Goal: Task Accomplishment & Management: Complete application form

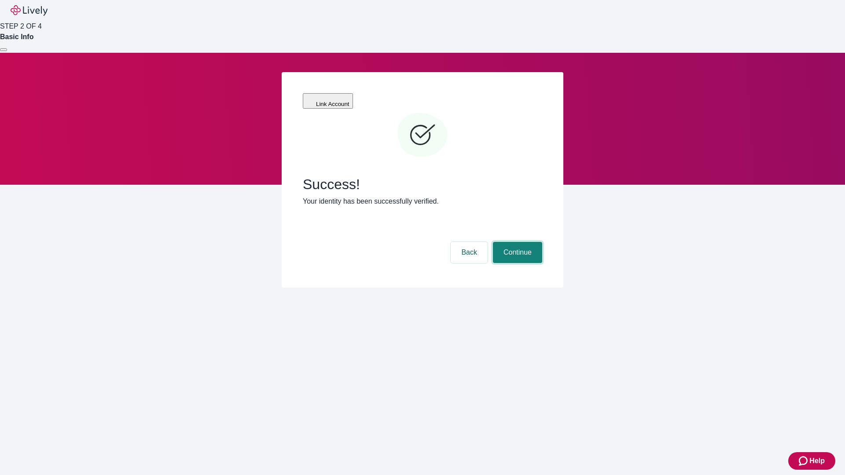
click at [516, 242] on button "Continue" at bounding box center [517, 252] width 49 height 21
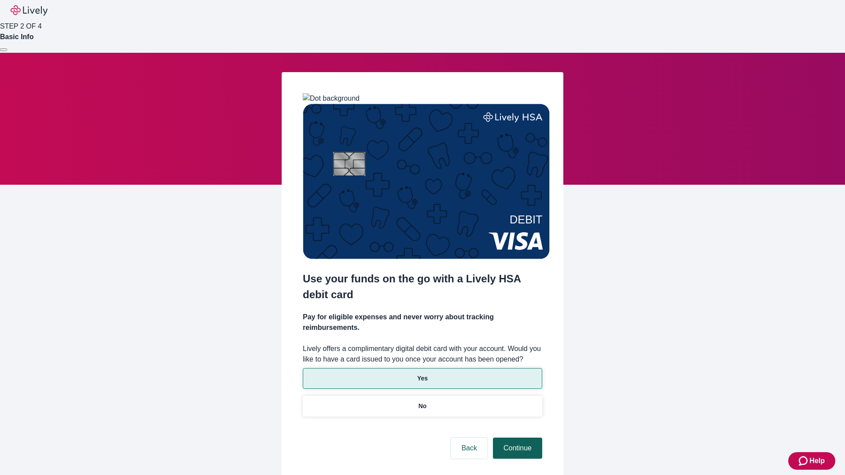
click at [422, 374] on p "Yes" at bounding box center [422, 378] width 11 height 9
click at [516, 438] on button "Continue" at bounding box center [517, 448] width 49 height 21
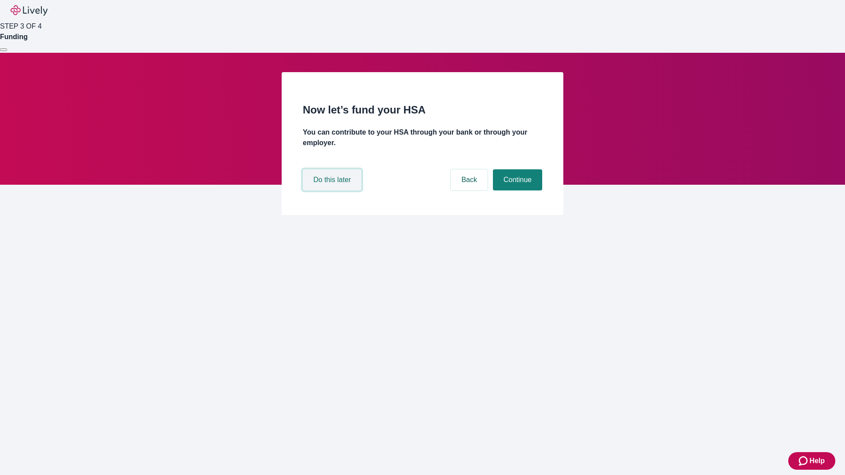
click at [333, 190] on button "Do this later" at bounding box center [332, 179] width 59 height 21
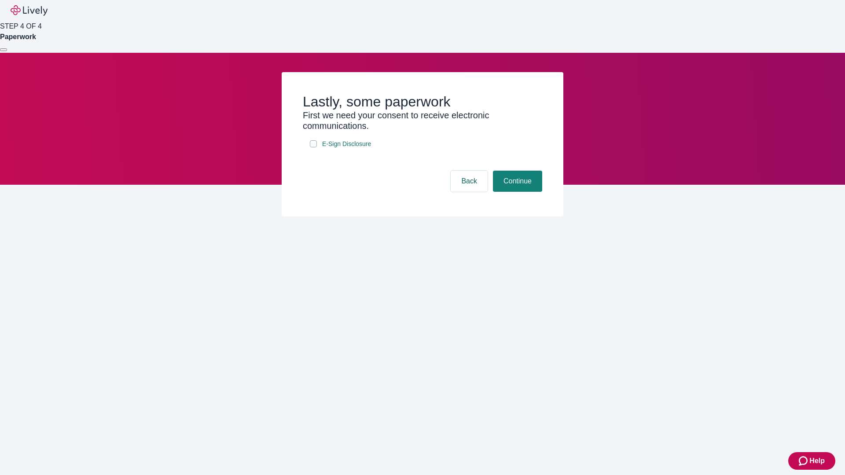
click at [313, 147] on input "E-Sign Disclosure" at bounding box center [313, 143] width 7 height 7
checkbox input "true"
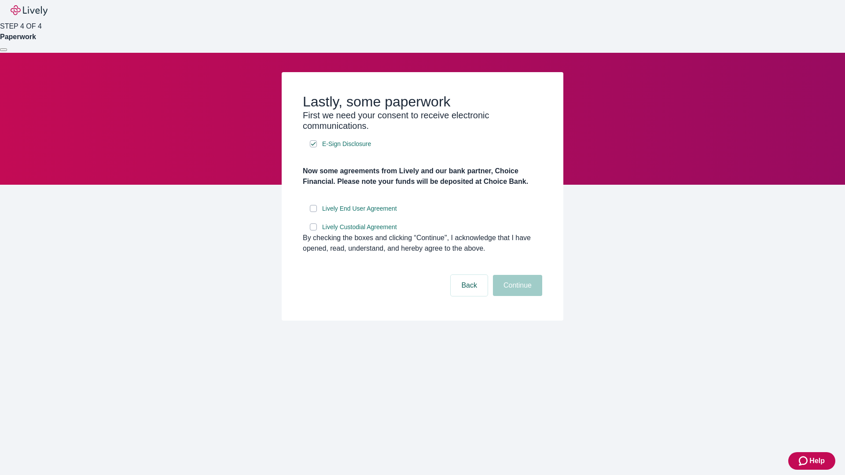
click at [313, 212] on input "Lively End User Agreement" at bounding box center [313, 208] width 7 height 7
checkbox input "true"
click at [313, 231] on input "Lively Custodial Agreement" at bounding box center [313, 226] width 7 height 7
checkbox input "true"
click at [516, 296] on button "Continue" at bounding box center [517, 285] width 49 height 21
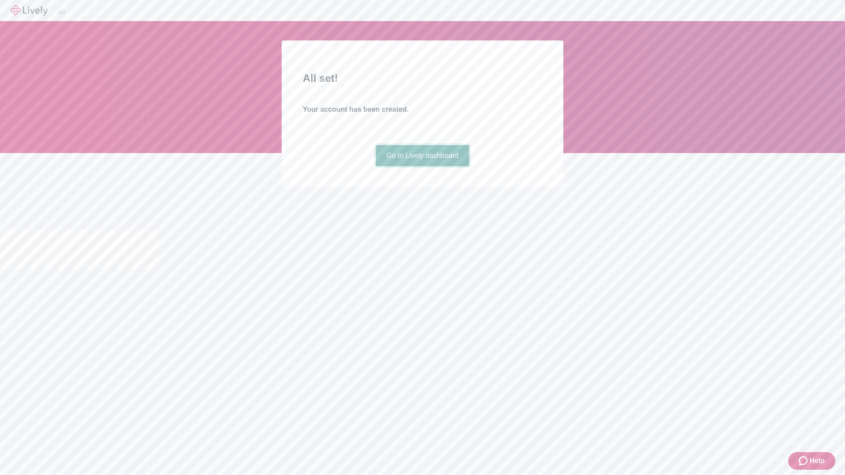
click at [422, 166] on link "Go to Lively dashboard" at bounding box center [423, 155] width 94 height 21
